Goal: Information Seeking & Learning: Learn about a topic

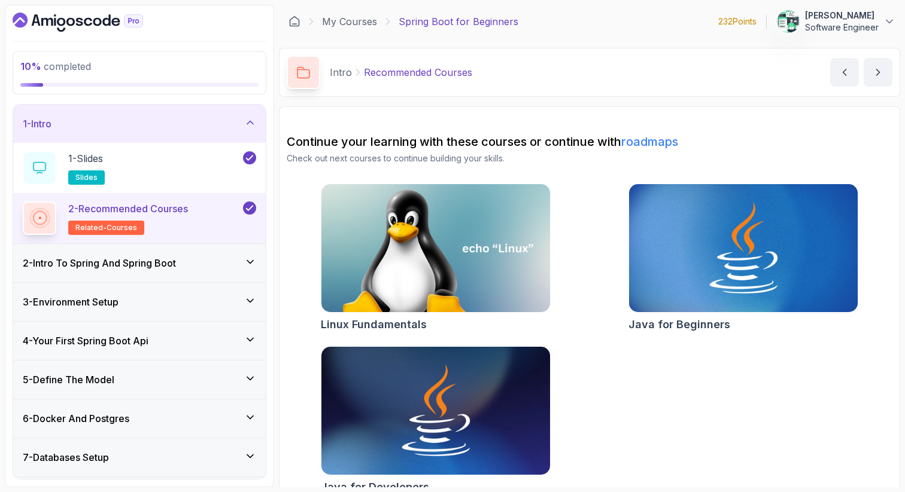
click at [184, 263] on div "2 - Intro To Spring And Spring Boot" at bounding box center [139, 263] width 233 height 14
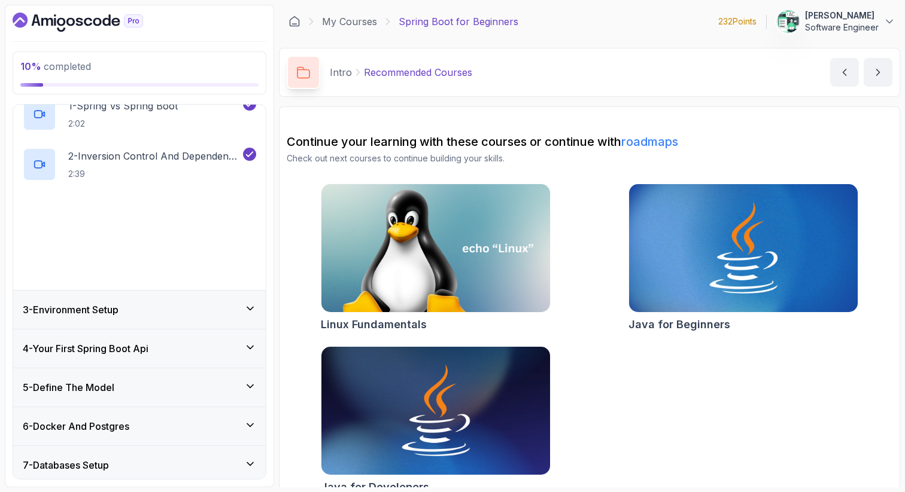
scroll to position [99, 0]
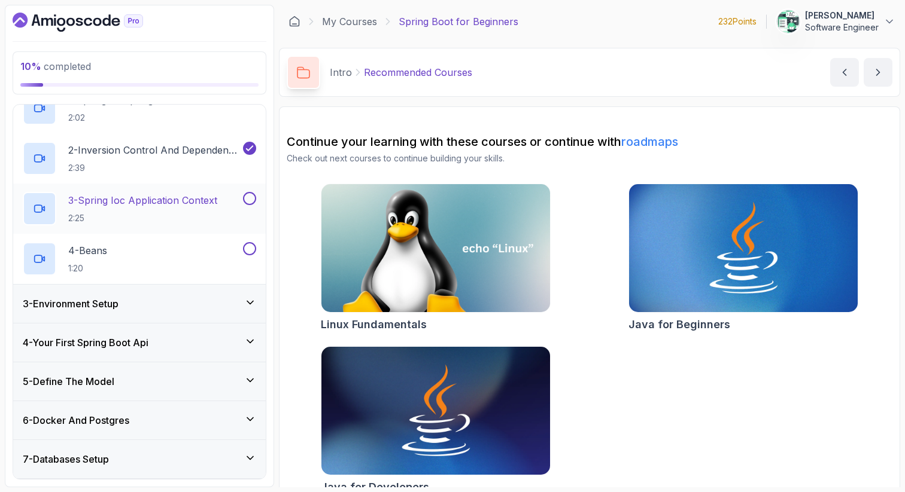
click at [185, 200] on p "3 - Spring Ioc Application Context" at bounding box center [142, 200] width 149 height 14
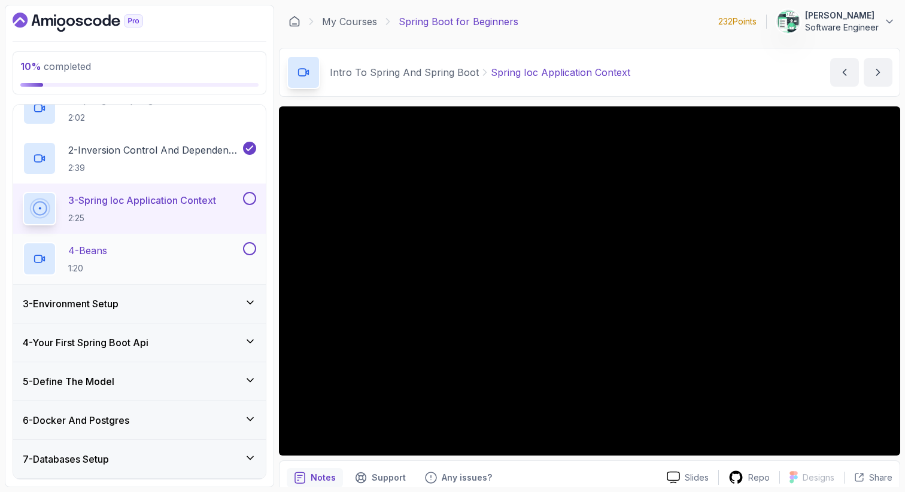
click at [130, 250] on div "4 - Beans 1:20" at bounding box center [132, 259] width 218 height 34
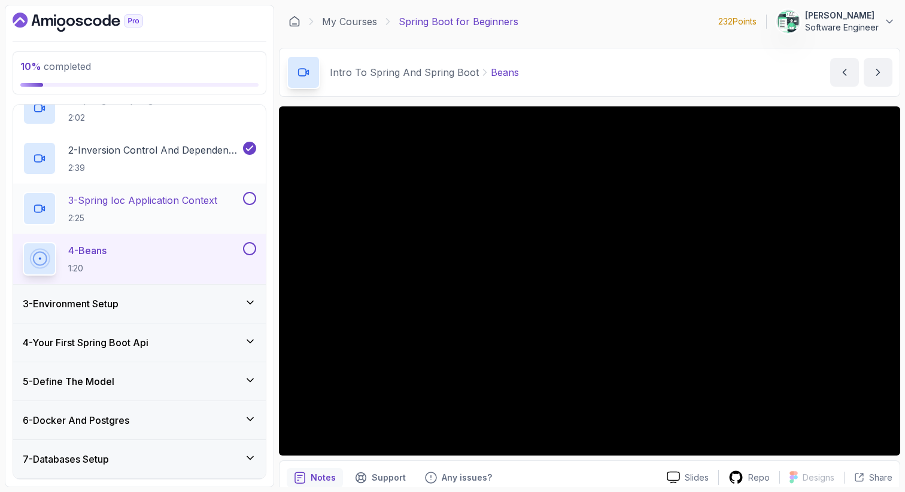
click at [247, 199] on button at bounding box center [249, 198] width 13 height 13
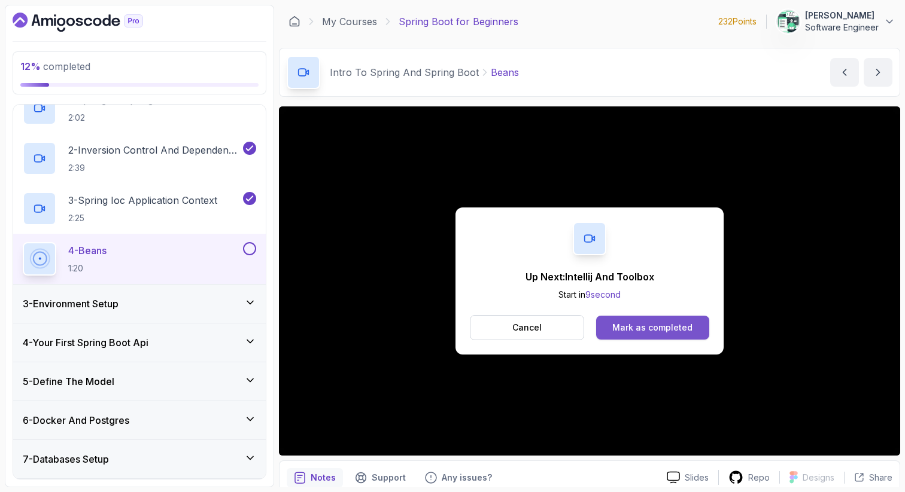
click at [665, 332] on div "Mark as completed" at bounding box center [652, 328] width 80 height 12
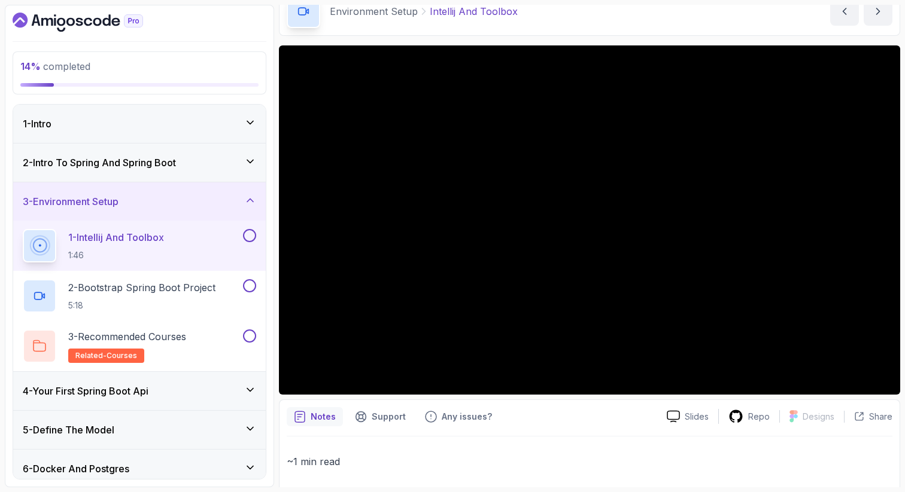
click at [250, 234] on button at bounding box center [249, 235] width 13 height 13
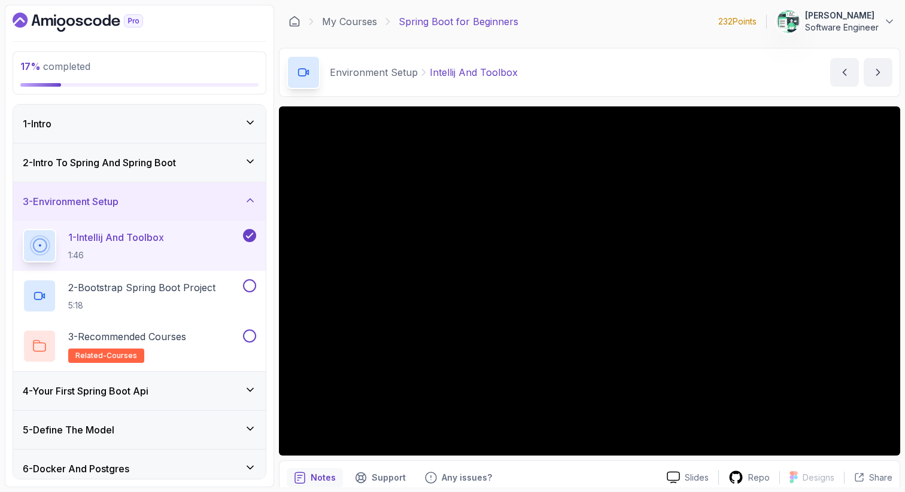
click at [87, 34] on div "17 % completed 1 - Intro 2 - Intro To Spring And Spring Boot 3 - Environment Se…" at bounding box center [139, 246] width 269 height 483
click at [101, 16] on icon "Dashboard" at bounding box center [78, 22] width 130 height 19
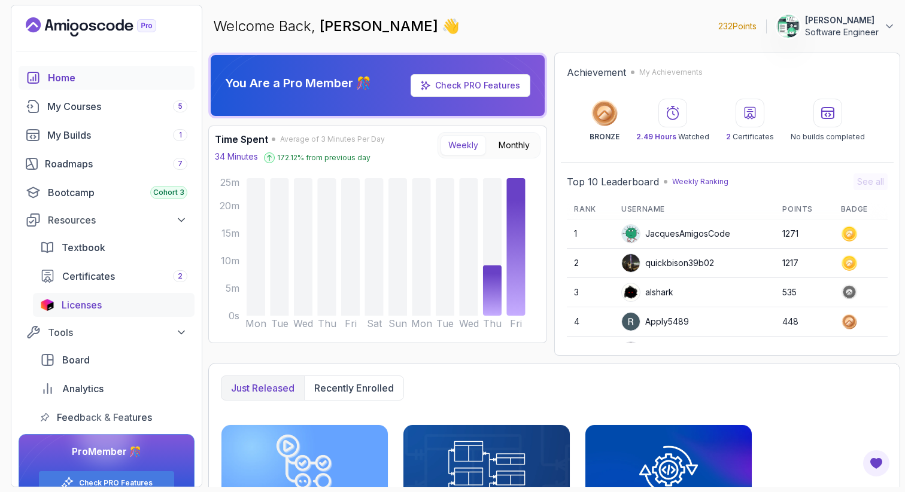
click at [118, 298] on div "Licenses" at bounding box center [125, 305] width 126 height 14
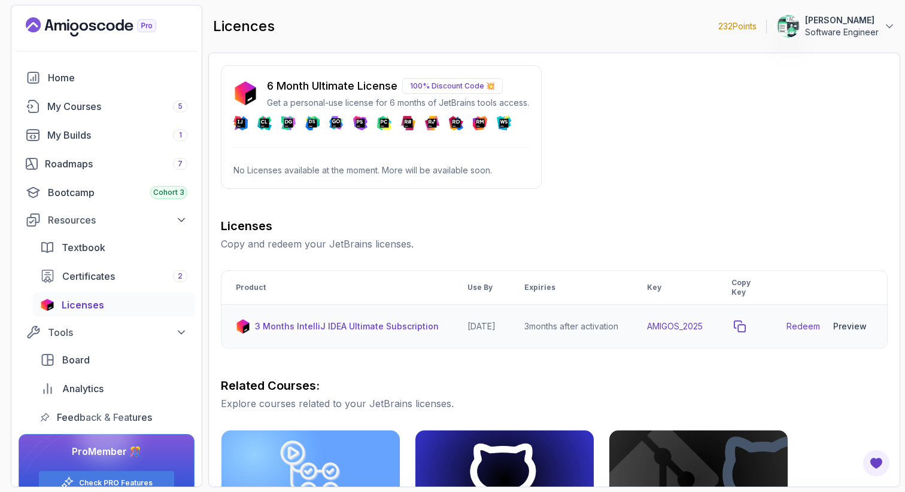
click at [746, 329] on icon "copy-button" at bounding box center [740, 327] width 12 height 12
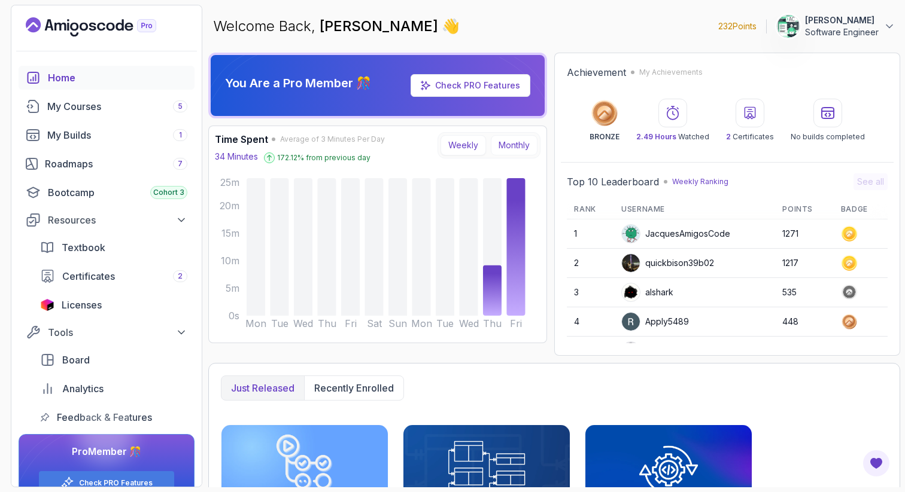
click at [509, 138] on button "Monthly" at bounding box center [514, 145] width 47 height 20
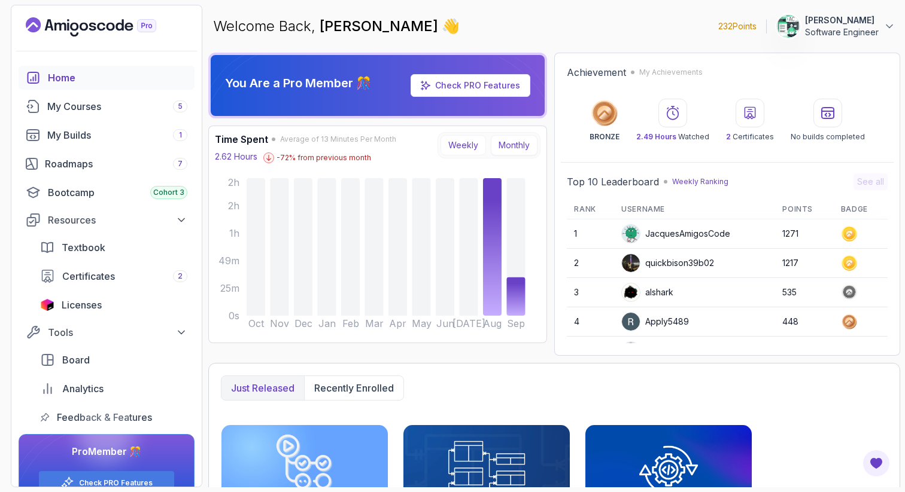
click at [470, 148] on button "Weekly" at bounding box center [462, 145] width 45 height 20
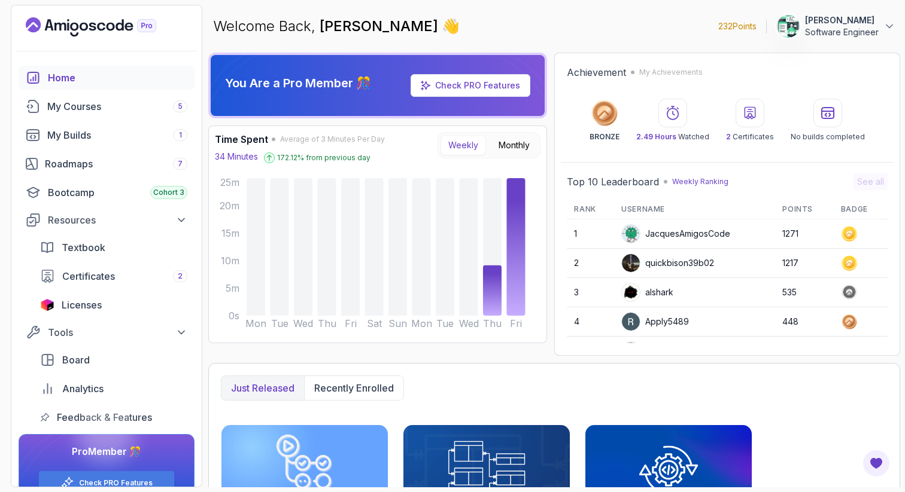
click at [602, 115] on icon at bounding box center [604, 113] width 14 height 14
click at [847, 237] on circle at bounding box center [848, 233] width 11 height 11
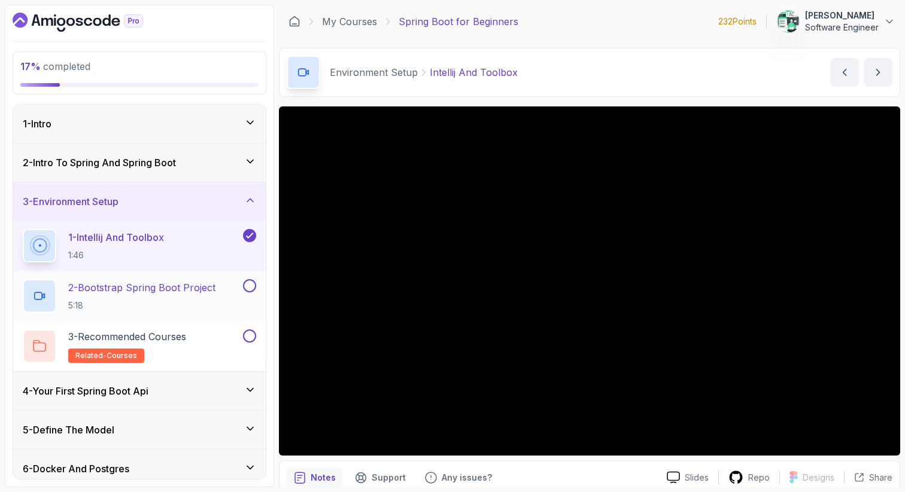
click at [184, 293] on p "2 - Bootstrap Spring Boot Project" at bounding box center [141, 288] width 147 height 14
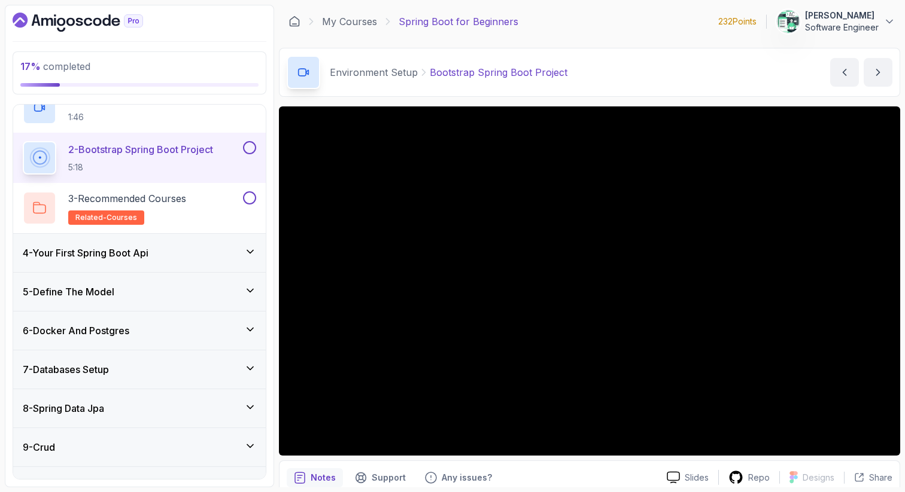
click at [209, 254] on div "4 - Your First Spring Boot Api" at bounding box center [139, 253] width 233 height 14
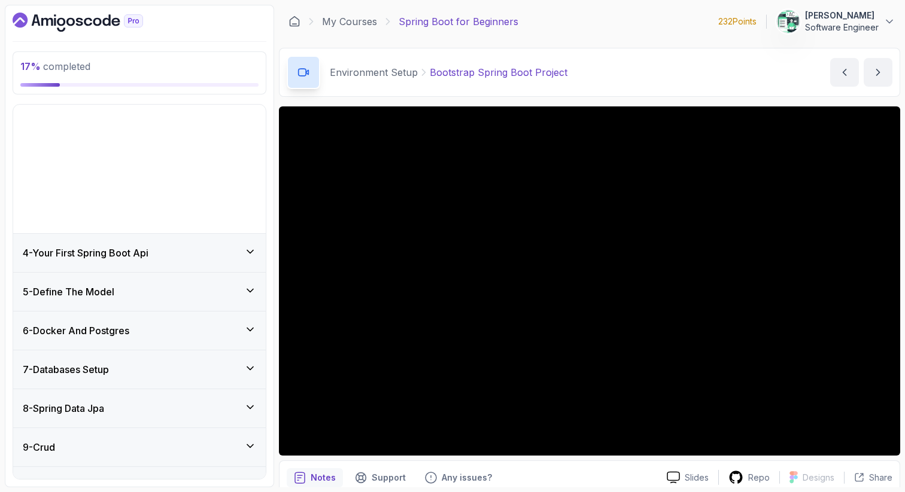
scroll to position [92, 0]
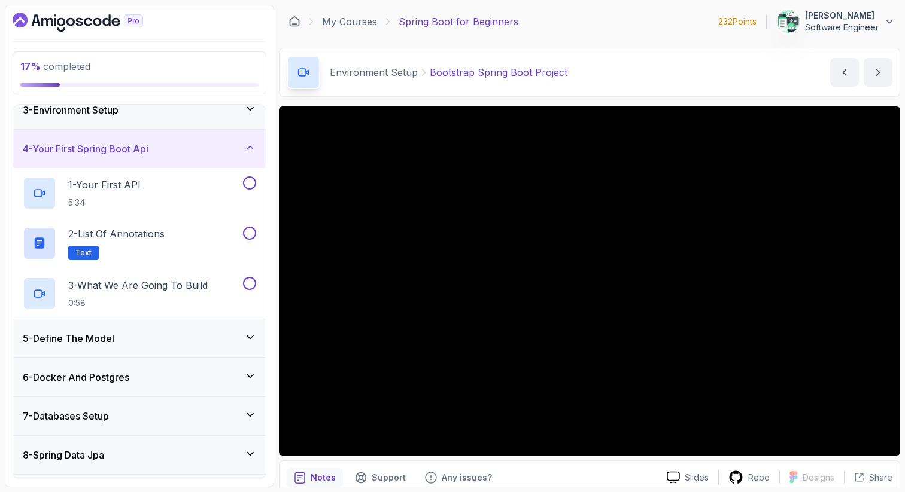
click at [190, 336] on div "5 - Define The Model" at bounding box center [139, 339] width 233 height 14
